Goal: Information Seeking & Learning: Learn about a topic

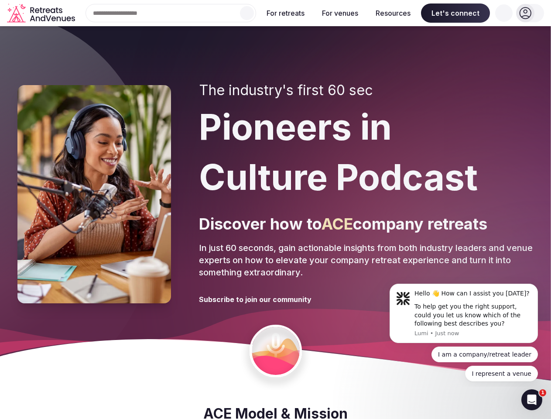
click at [275, 209] on div "The industry's first 60 sec Pioneers in Culture Podcast Discover how to ACE com…" at bounding box center [366, 194] width 335 height 224
click at [171, 13] on div "Search Popular Destinations [GEOGRAPHIC_DATA], [GEOGRAPHIC_DATA] [GEOGRAPHIC_DA…" at bounding box center [168, 13] width 178 height 18
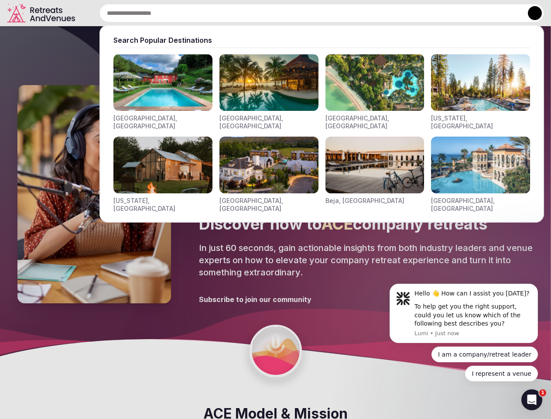
click at [247, 13] on input "text" at bounding box center [321, 13] width 445 height 18
click at [286, 13] on input "text" at bounding box center [321, 13] width 445 height 18
click at [340, 13] on input "text" at bounding box center [321, 13] width 445 height 18
click at [393, 13] on input "text" at bounding box center [321, 13] width 445 height 18
click at [456, 13] on input "text" at bounding box center [321, 13] width 445 height 18
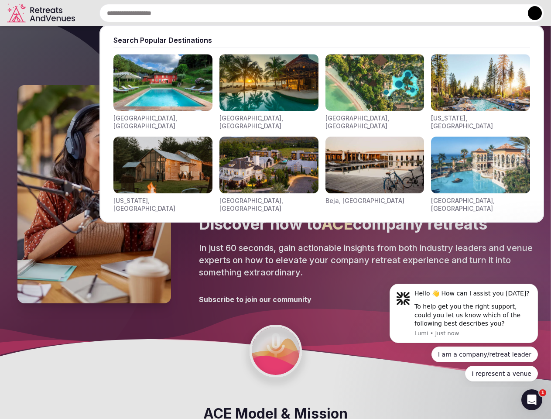
click at [504, 13] on input "text" at bounding box center [321, 13] width 445 height 18
click at [530, 13] on button at bounding box center [535, 13] width 14 height 14
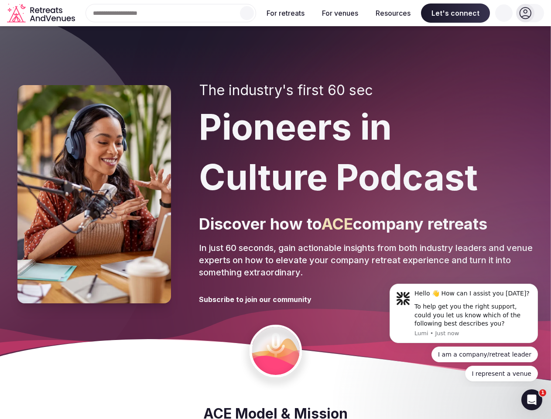
click at [464, 313] on div "To help get you the right support, could you let us know which of the following…" at bounding box center [473, 315] width 117 height 26
